Goal: Task Accomplishment & Management: Manage account settings

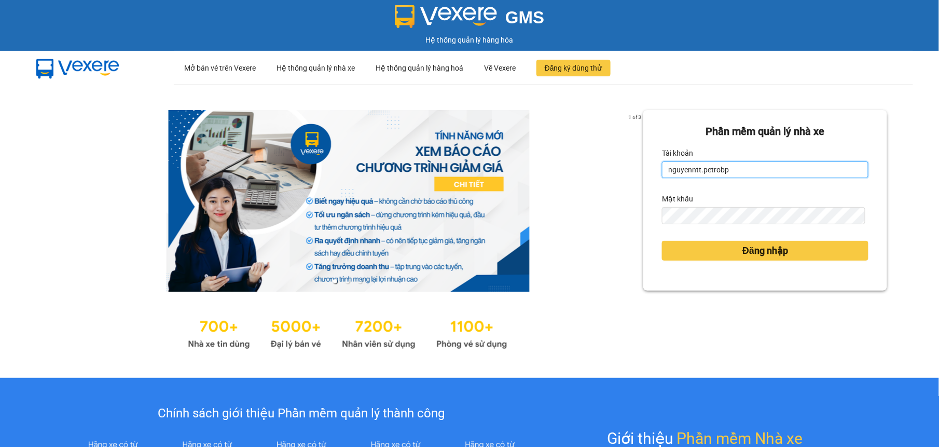
click at [756, 171] on input "nguyenntt.petrobp" at bounding box center [765, 169] width 206 height 17
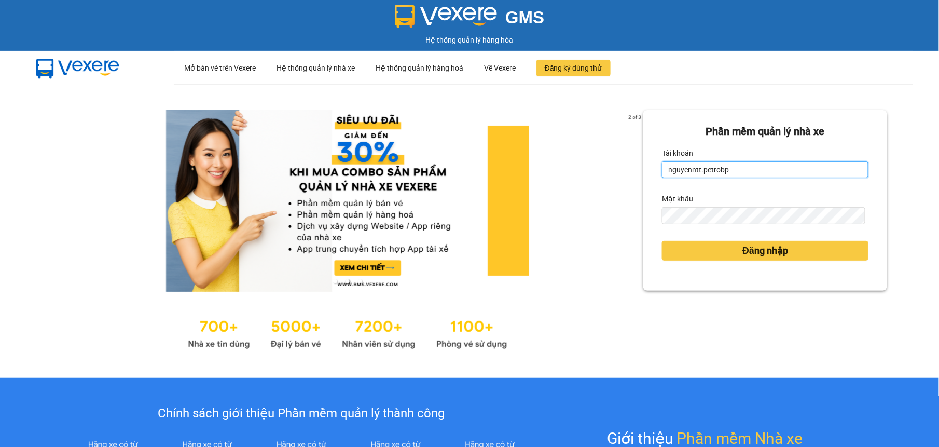
type input "tuyenttt.petrobp"
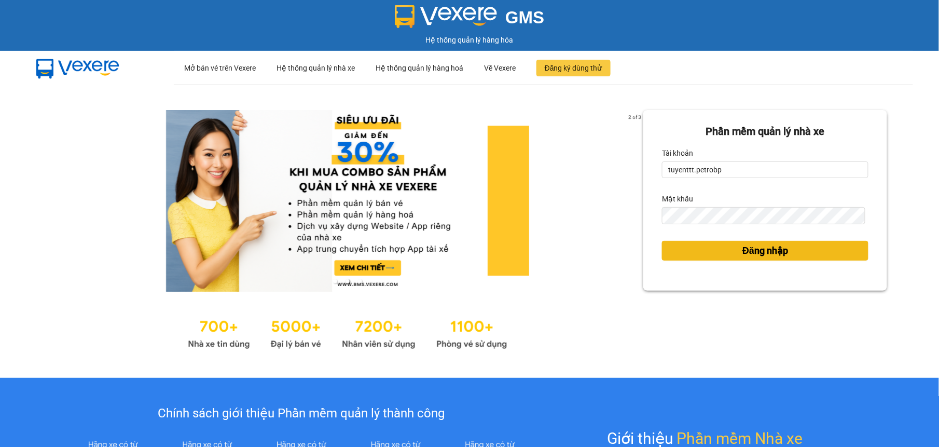
click at [728, 245] on button "Đăng nhập" at bounding box center [765, 251] width 206 height 20
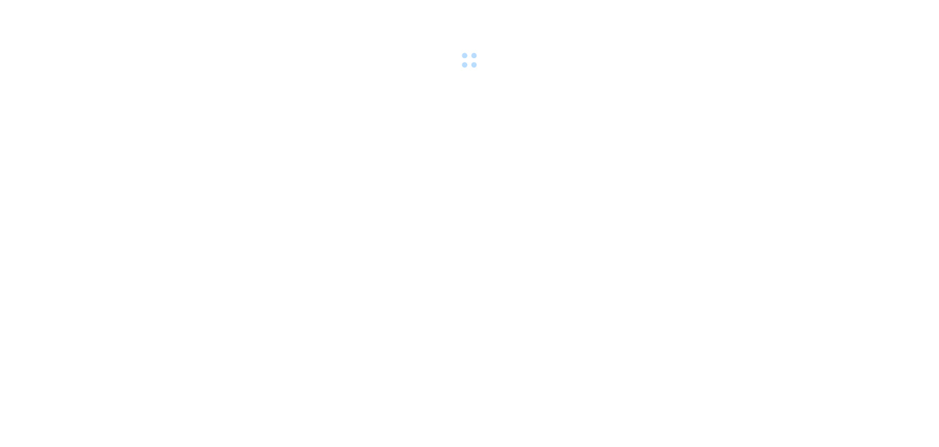
click at [726, 249] on body at bounding box center [469, 223] width 939 height 447
